Goal: Transaction & Acquisition: Book appointment/travel/reservation

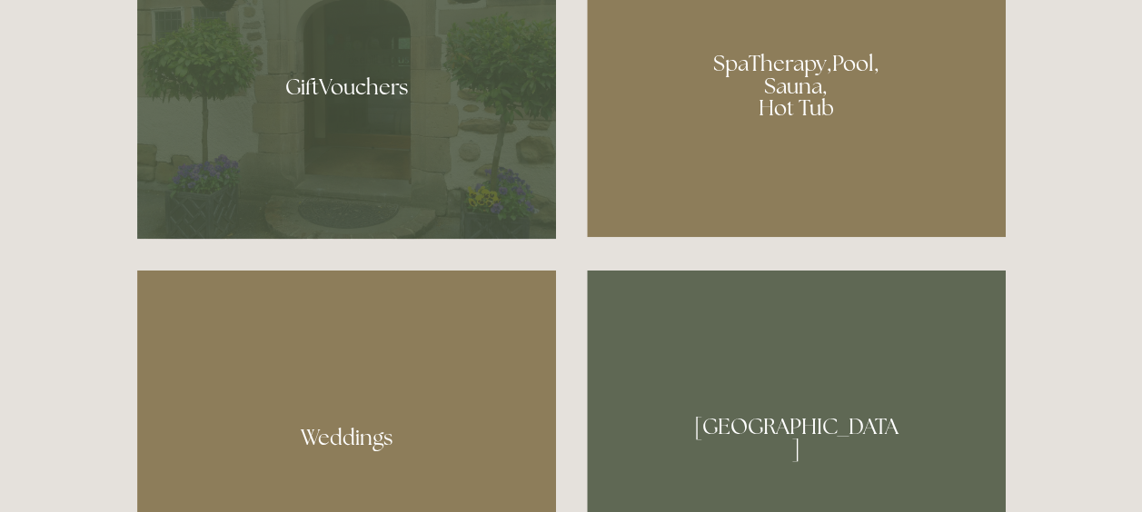
scroll to position [1417, 0]
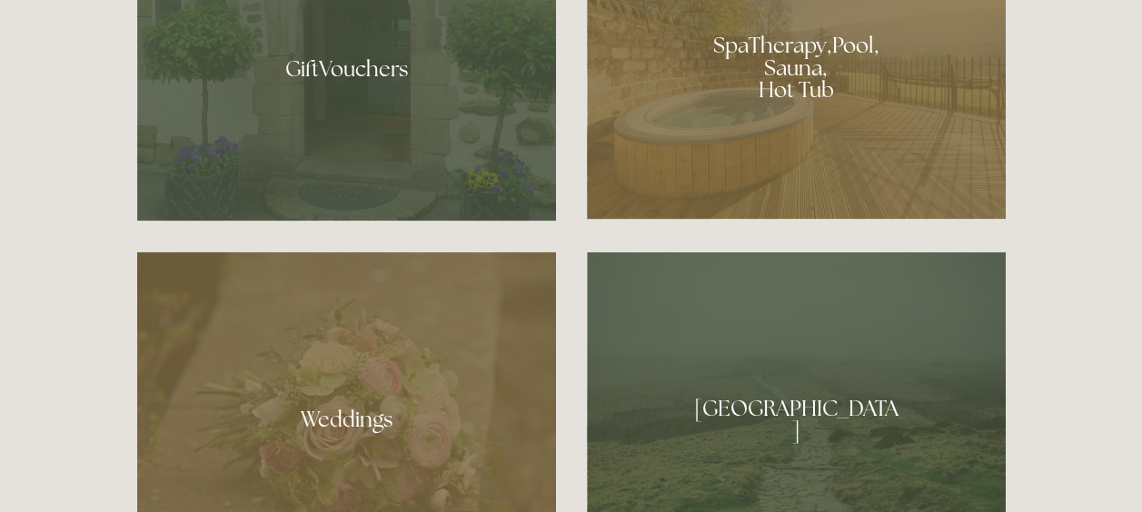
click at [738, 110] on div at bounding box center [796, 61] width 419 height 315
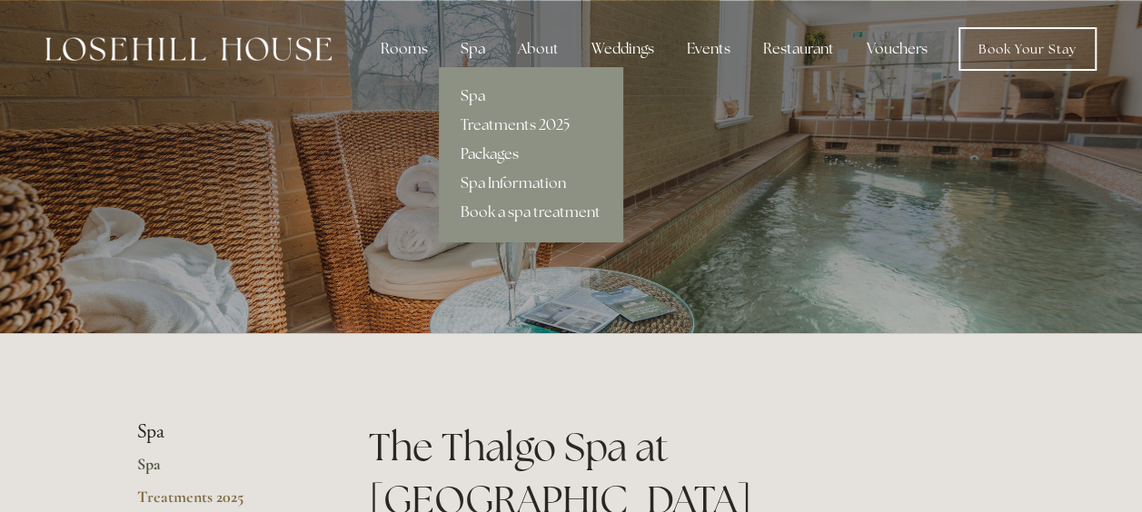
click at [489, 158] on link "Packages" at bounding box center [531, 154] width 184 height 29
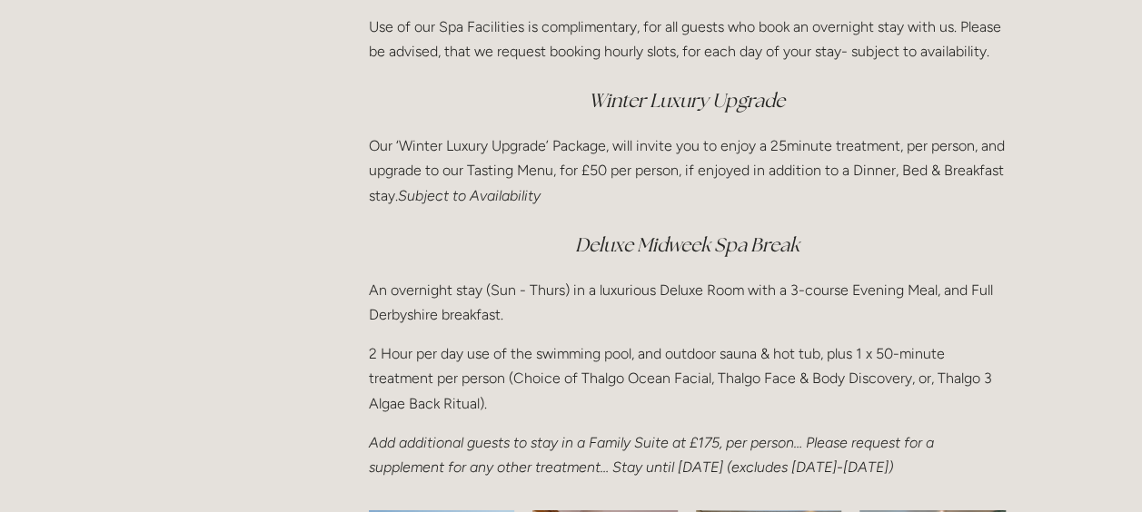
scroll to position [2435, 0]
